Goal: Check status

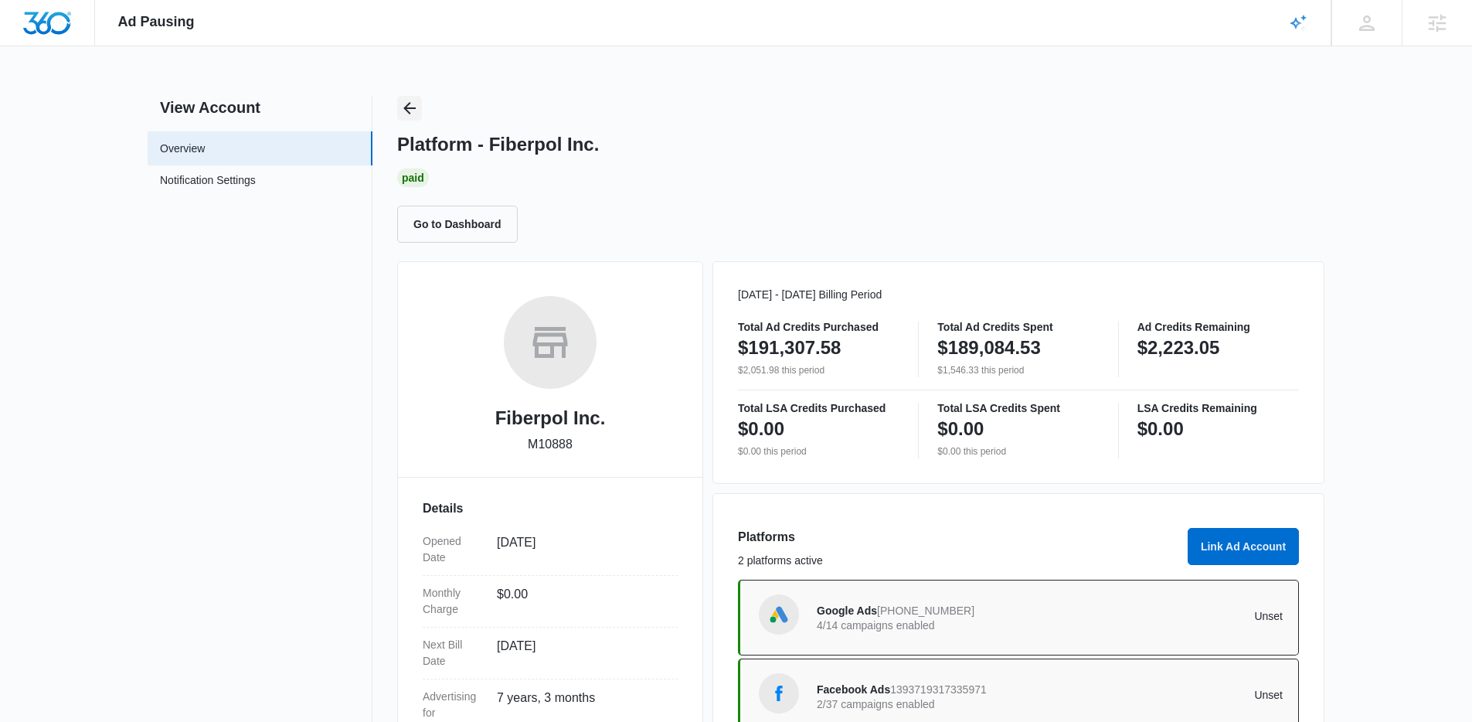
click at [405, 101] on icon "Back" at bounding box center [409, 108] width 19 height 19
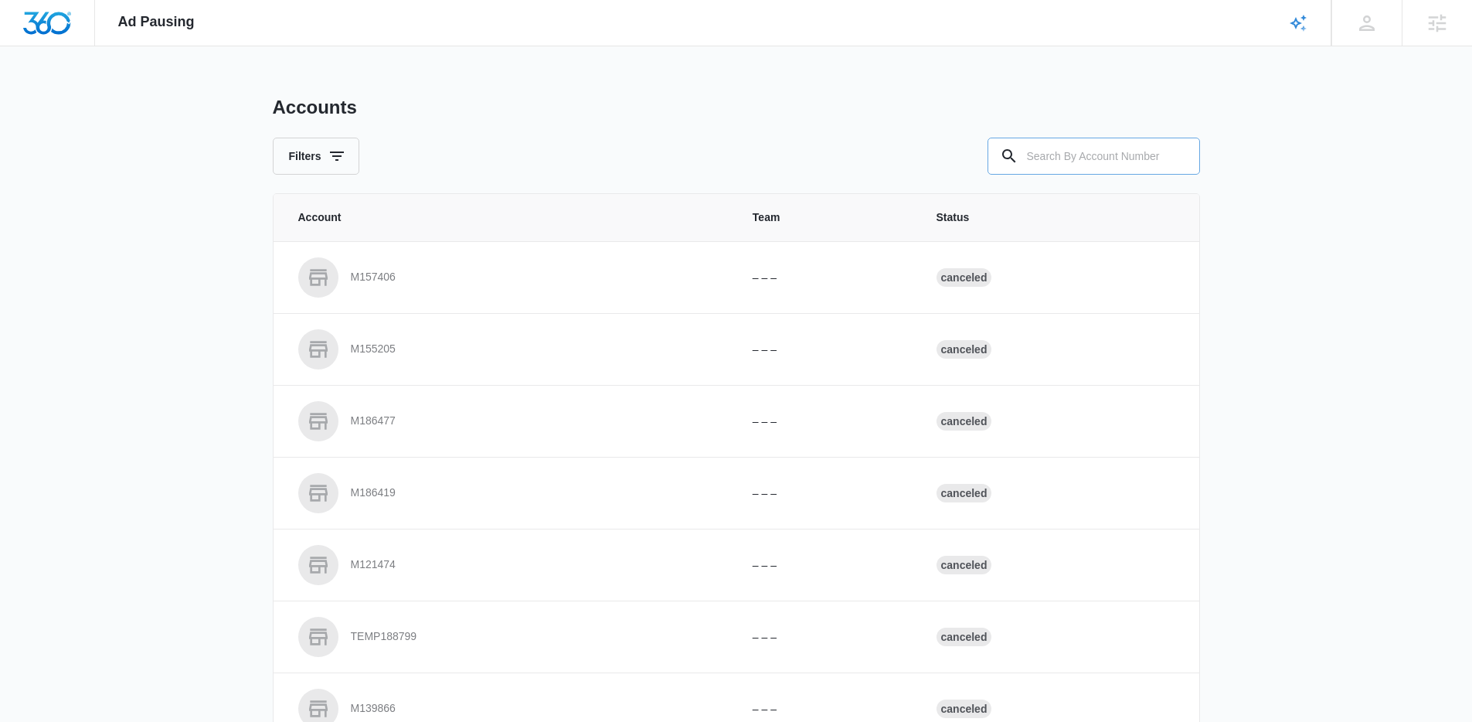
click at [1108, 158] on input "text" at bounding box center [1094, 156] width 213 height 37
paste input "M320010"
type input "M320010"
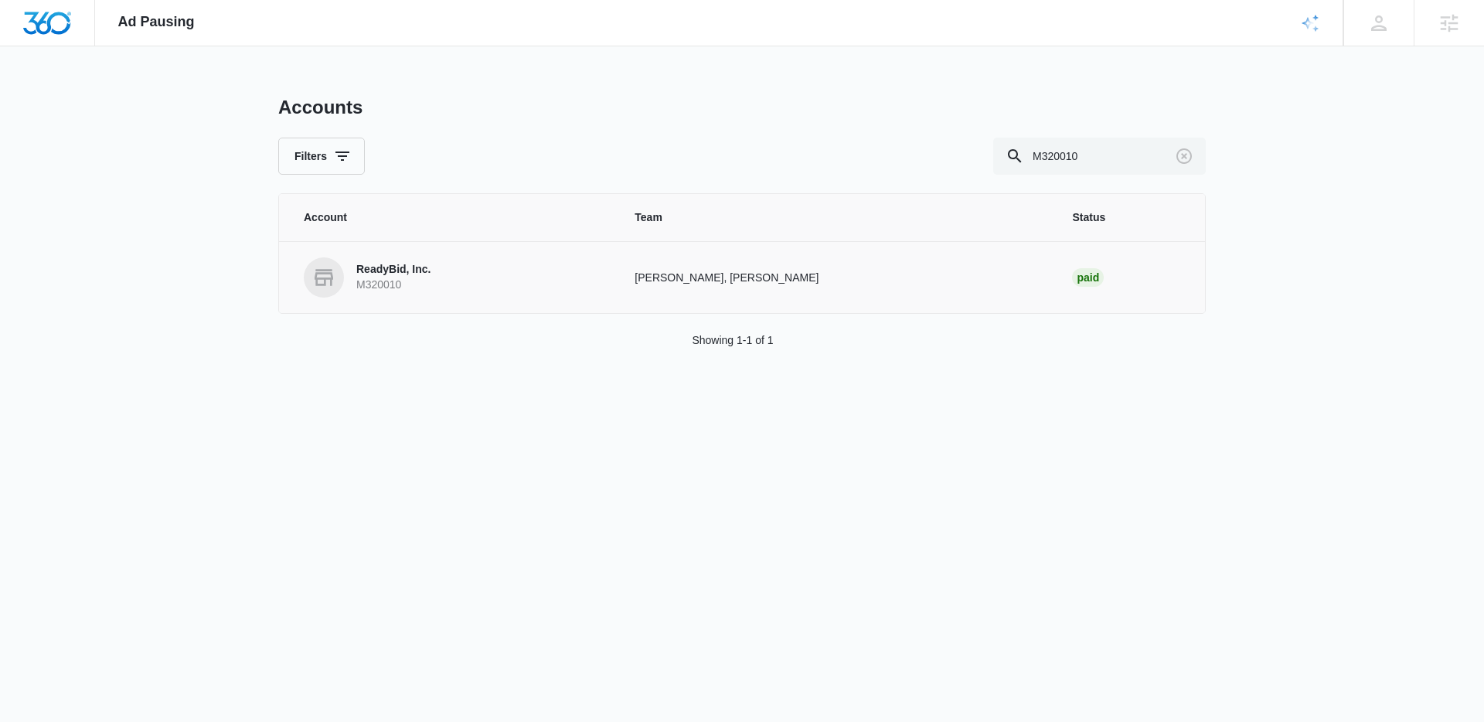
click at [370, 280] on p "M320010" at bounding box center [393, 284] width 74 height 15
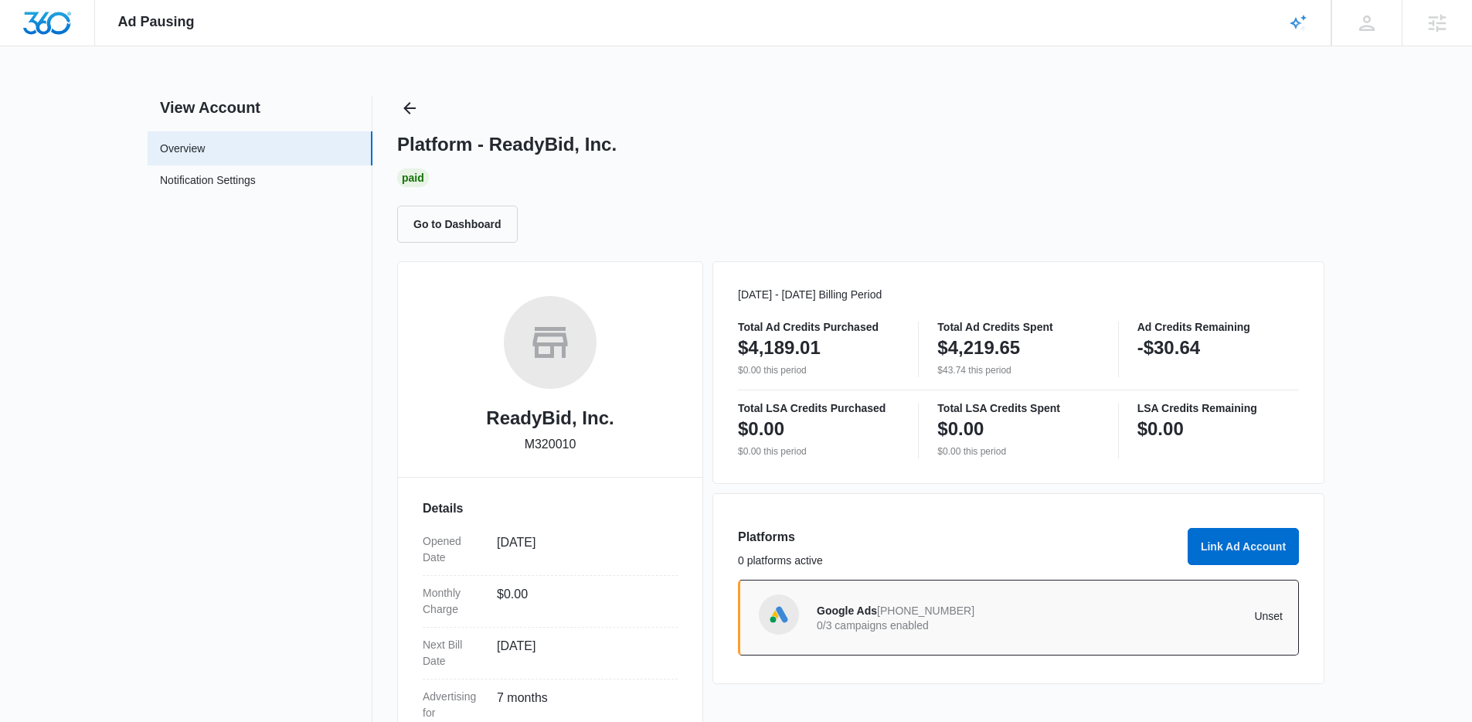
click at [403, 92] on div "Ad Pausing Apps Reputation Forms CRM Email Social Content Ads Intelligence File…" at bounding box center [736, 361] width 1472 height 722
click at [406, 101] on icon "Back" at bounding box center [409, 108] width 19 height 19
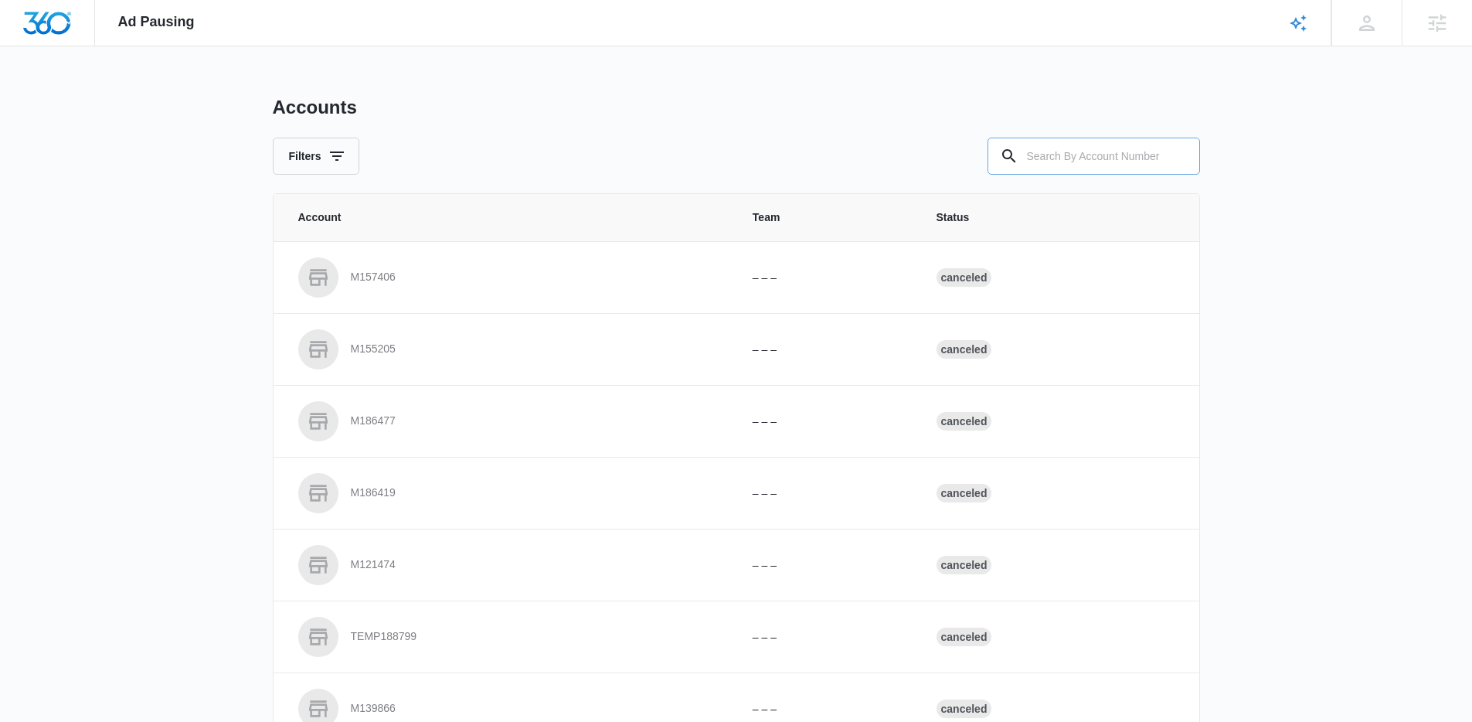
click at [1033, 158] on input "text" at bounding box center [1094, 156] width 213 height 37
paste input "M321166"
type input "M321166"
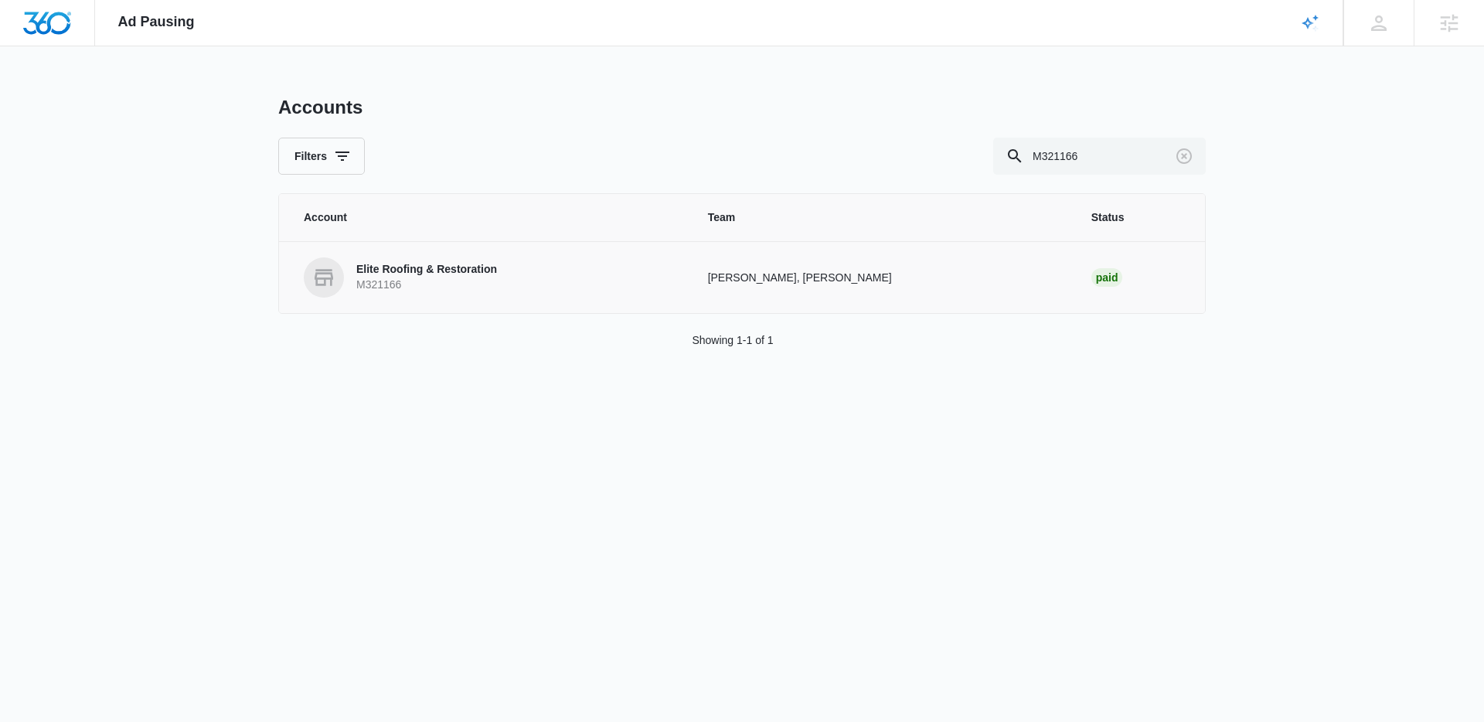
click at [458, 301] on td "Elite Roofing & Restoration M321166" at bounding box center [484, 277] width 410 height 72
click at [453, 277] on p "Elite Roofing & Restoration" at bounding box center [426, 269] width 141 height 15
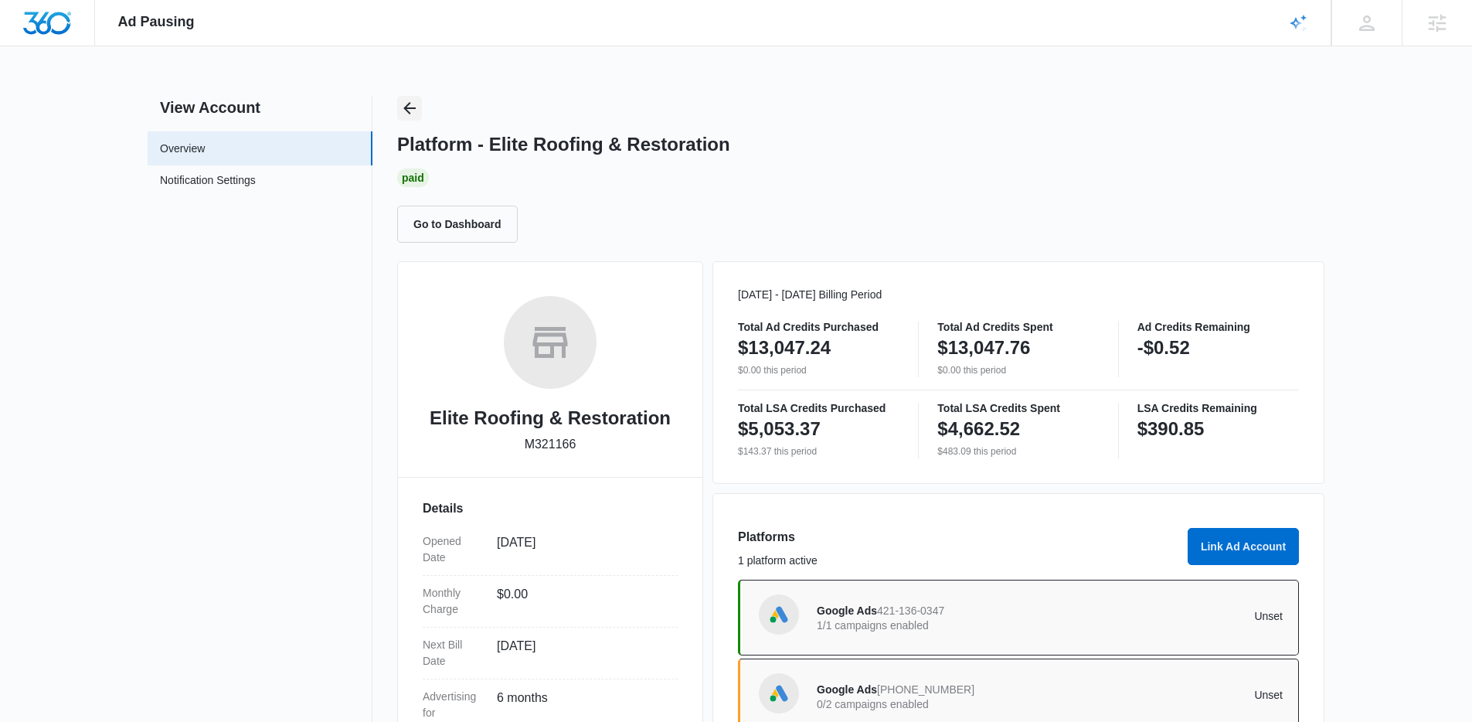
click at [410, 120] on button "Back" at bounding box center [409, 108] width 25 height 25
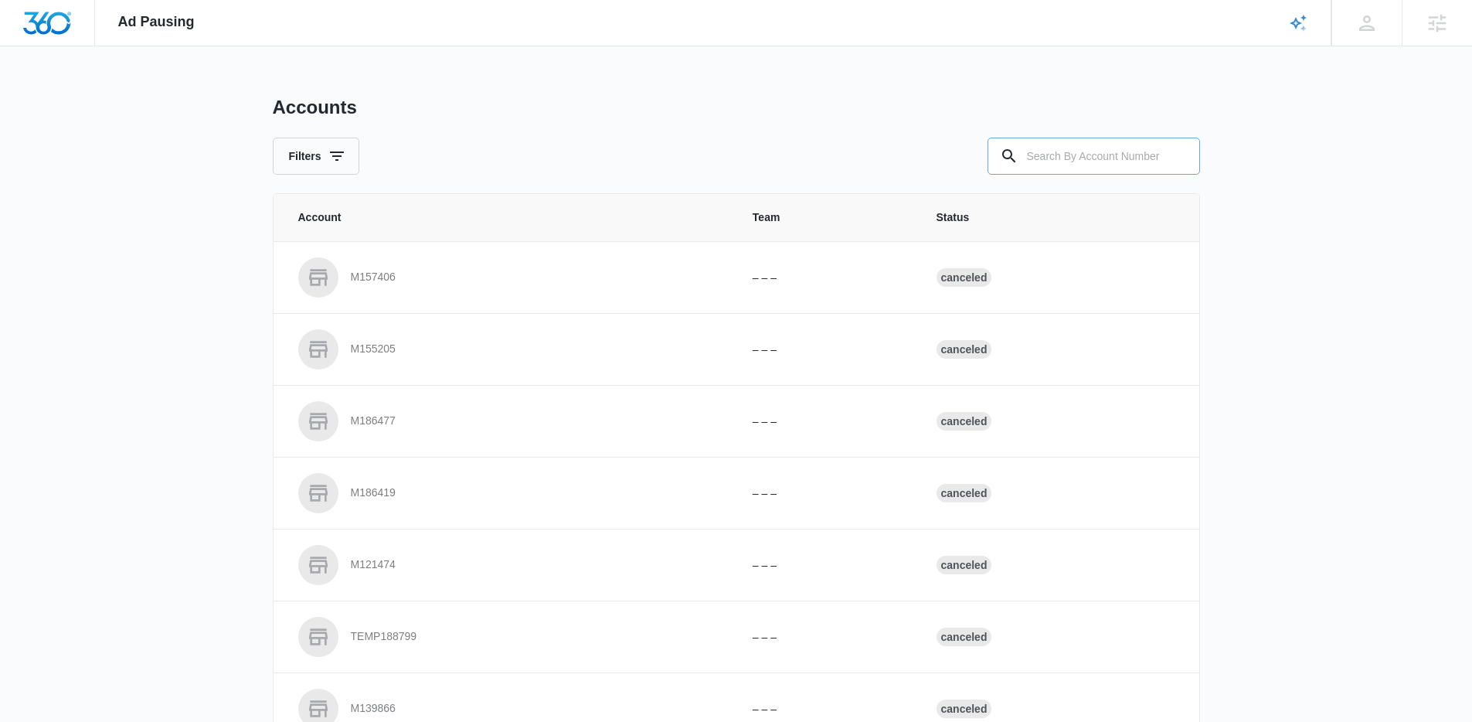
click at [1039, 151] on input "text" at bounding box center [1094, 156] width 213 height 37
paste input "M26937"
type input "M26937"
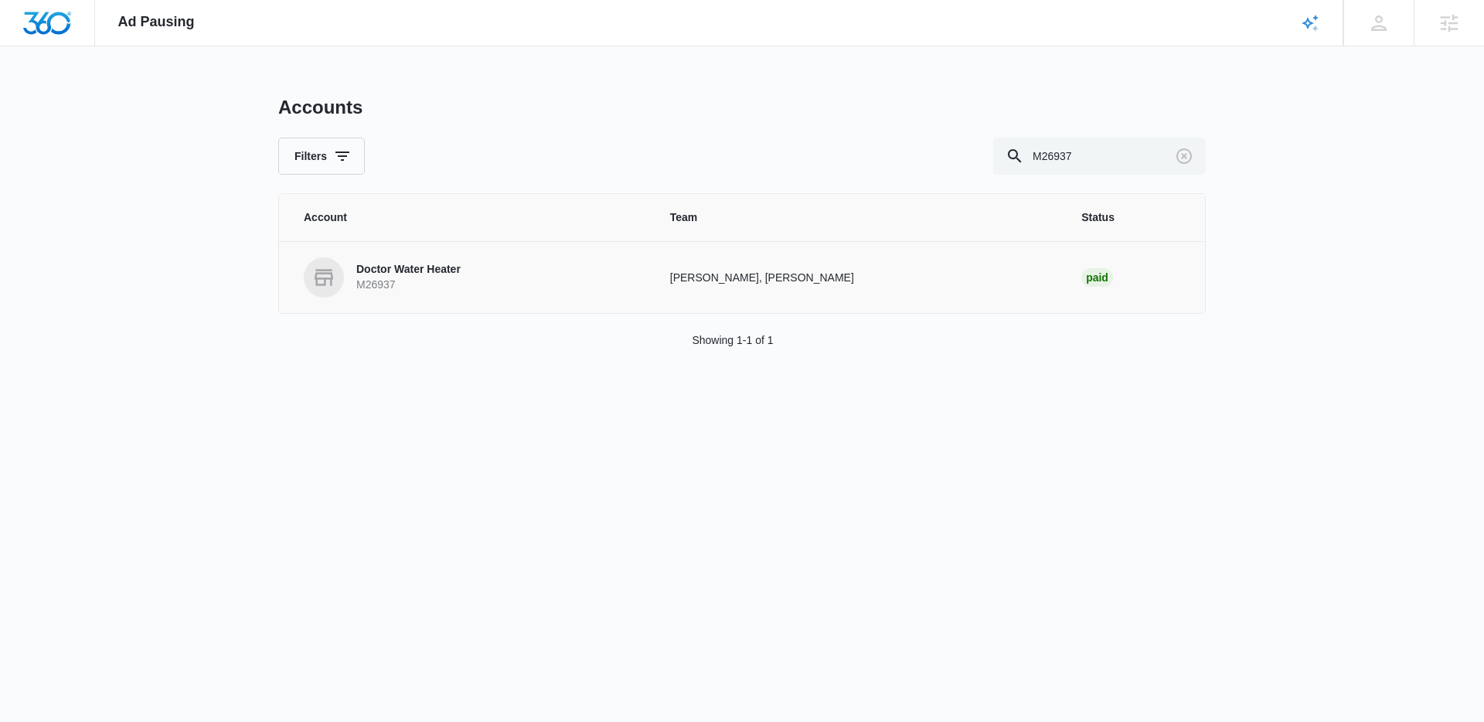
click at [382, 301] on td "Doctor Water Heater M26937" at bounding box center [465, 277] width 372 height 72
click at [390, 268] on p "Doctor Water Heater" at bounding box center [408, 269] width 104 height 15
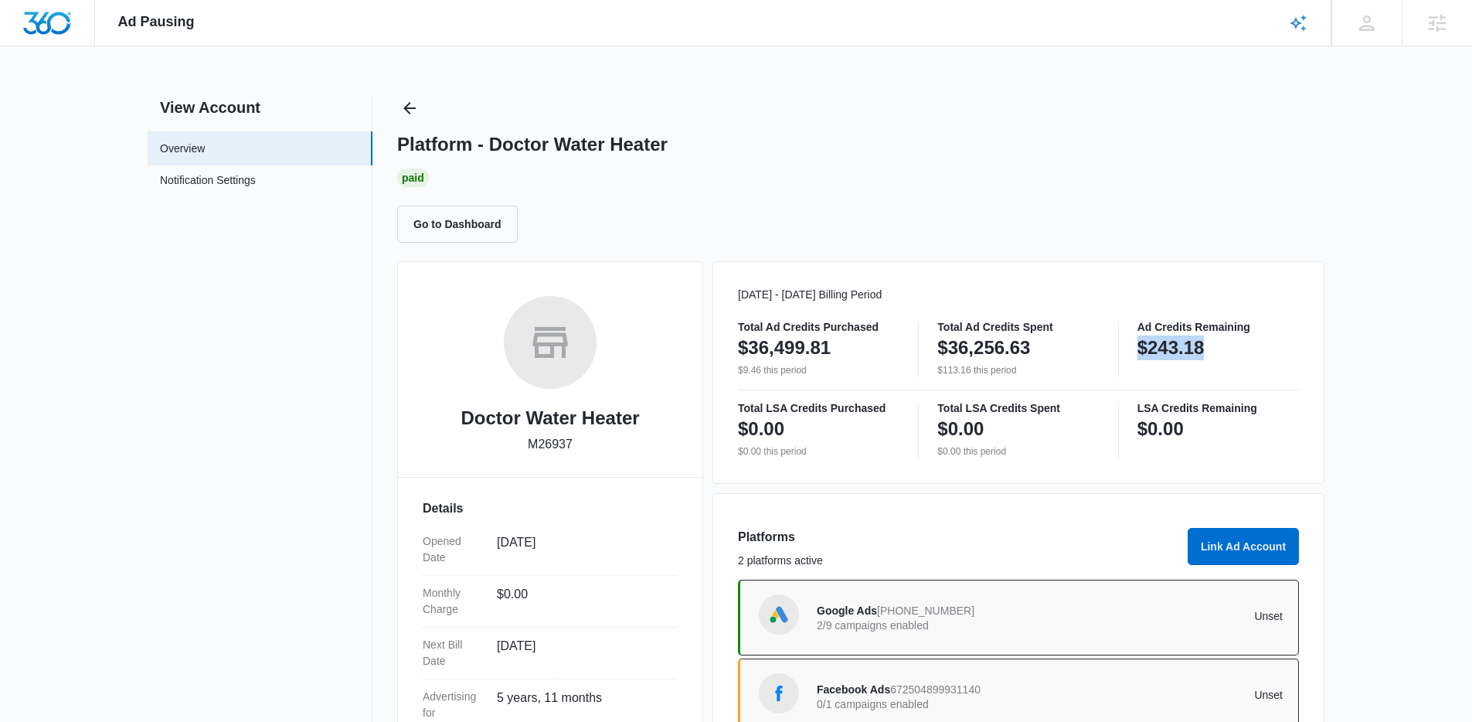
drag, startPoint x: 1189, startPoint y: 345, endPoint x: 1135, endPoint y: 343, distance: 53.3
click at [1135, 343] on div "Total Ad Credits Purchased $36,499.81 $9.46 this period Total Ad Credits Spent …" at bounding box center [1018, 349] width 561 height 56
copy p "$243.18"
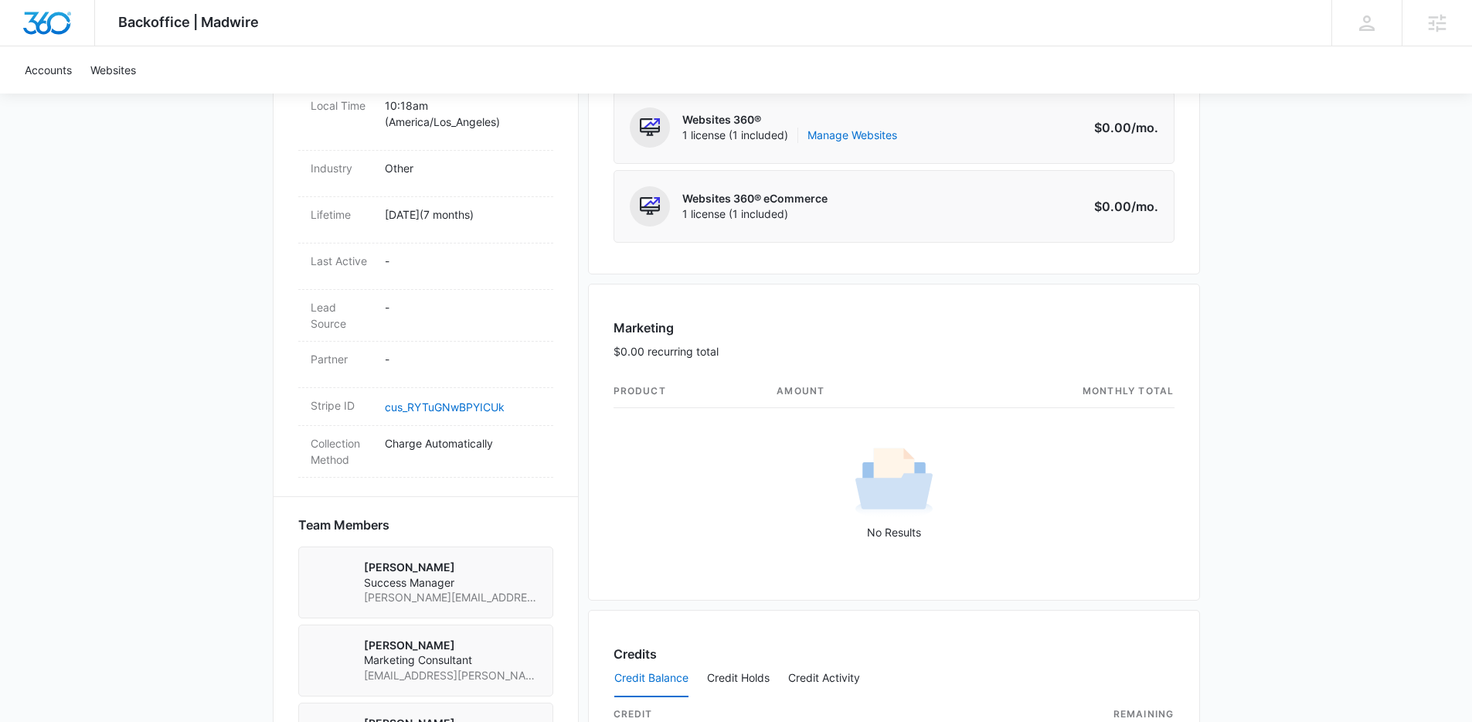
scroll to position [693, 0]
